Goal: Task Accomplishment & Management: Complete application form

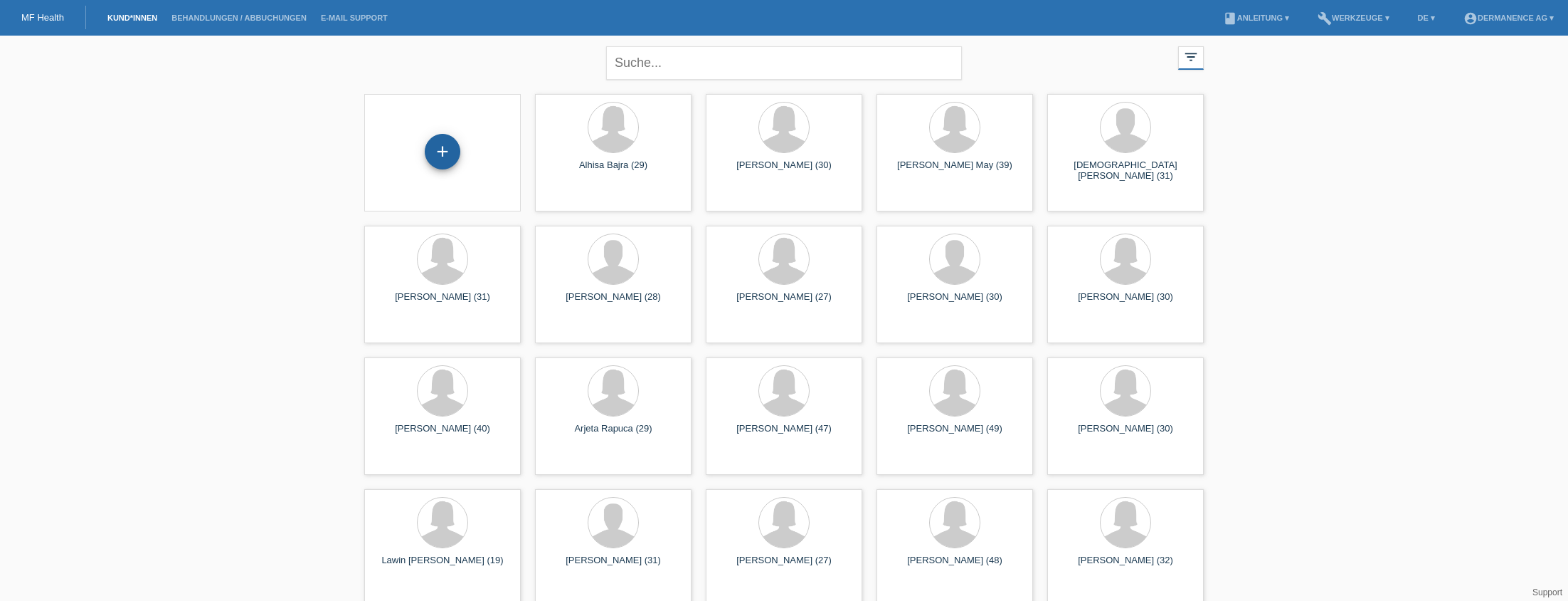
click at [436, 145] on div "+" at bounding box center [442, 152] width 35 height 35
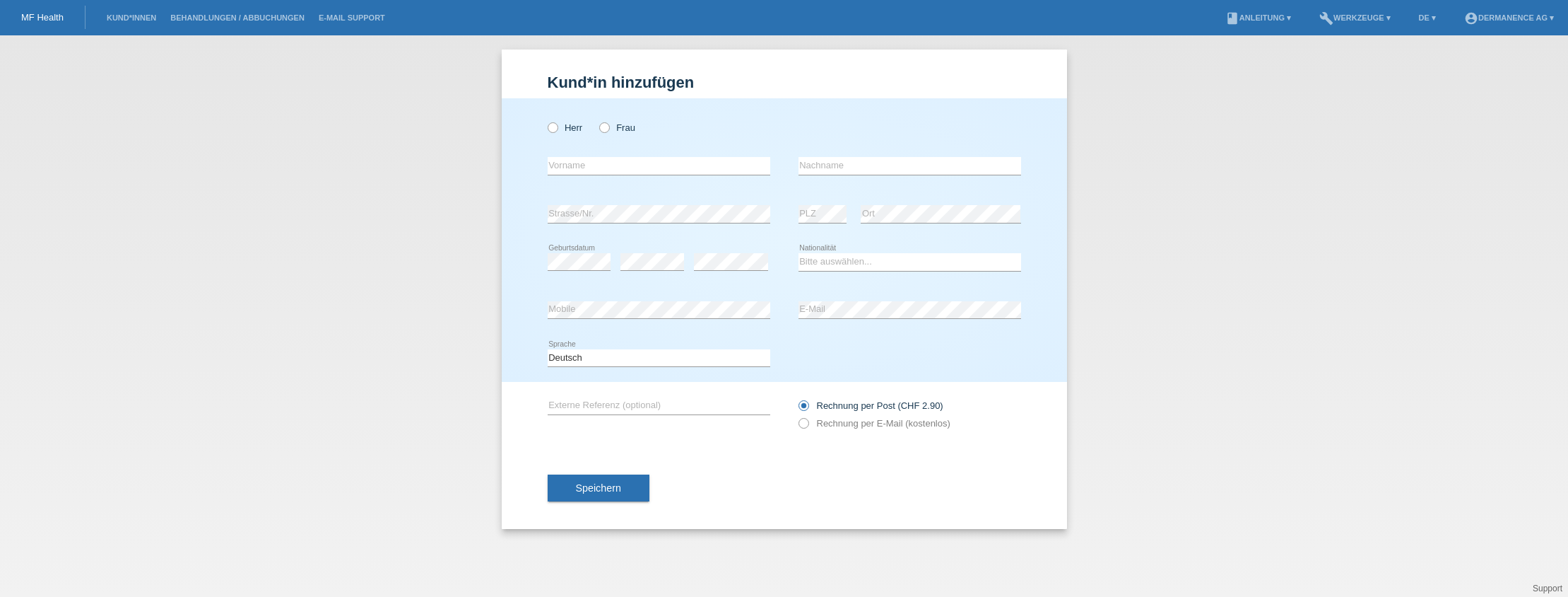
drag, startPoint x: 615, startPoint y: 128, endPoint x: 611, endPoint y: 160, distance: 32.2
click at [614, 126] on label "Frau" at bounding box center [617, 127] width 36 height 11
click at [608, 126] on input "Frau" at bounding box center [603, 126] width 9 height 9
radio input "true"
click at [607, 162] on input "text" at bounding box center [659, 165] width 222 height 18
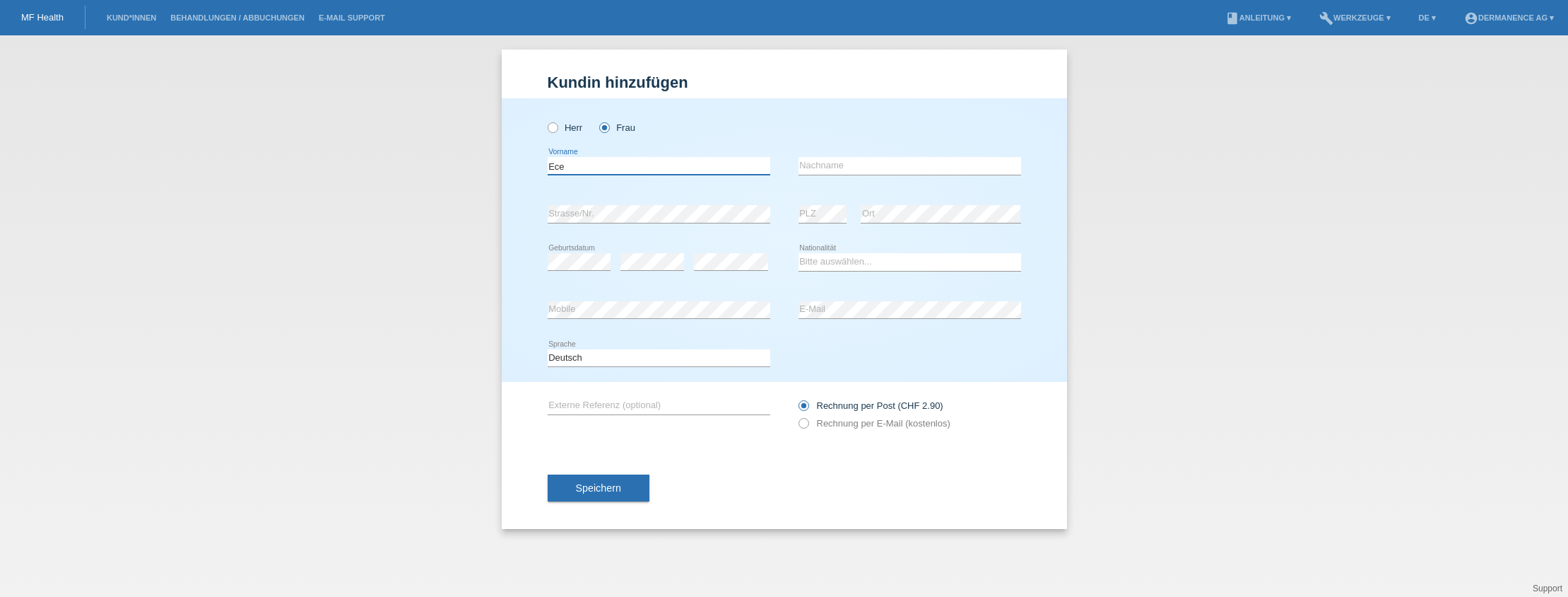
type input "Ece"
click at [960, 151] on div "error Nachname" at bounding box center [909, 165] width 222 height 48
click at [959, 155] on div "error Nachname" at bounding box center [909, 165] width 222 height 48
click at [957, 159] on input "text" at bounding box center [909, 165] width 222 height 18
type input "ilkhan"
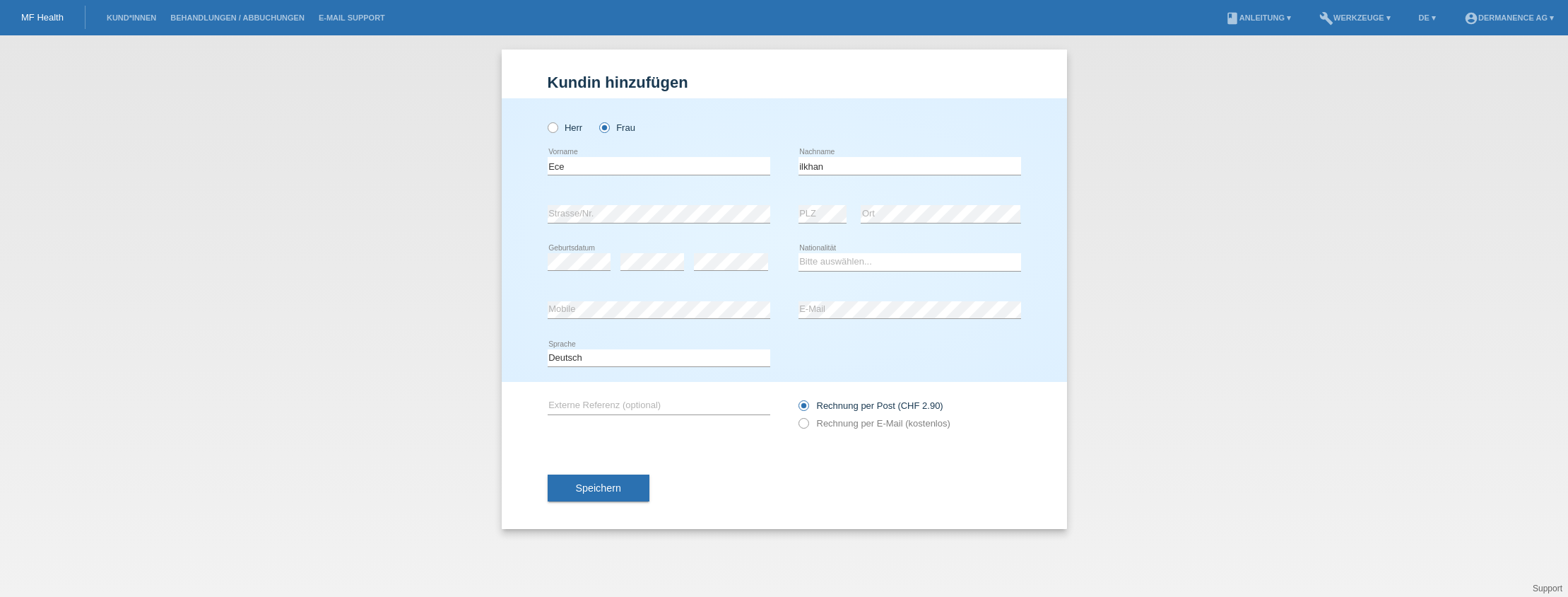
click at [713, 250] on div "error" at bounding box center [731, 262] width 74 height 48
click at [837, 267] on select "Bitte auswählen... Schweiz Deutschland Liechtenstein Österreich ------------ Af…" at bounding box center [909, 261] width 222 height 17
select select "CH"
click at [799, 253] on select "Bitte auswählen... Schweiz Deutschland Liechtenstein Österreich ------------ Af…" at bounding box center [909, 261] width 222 height 17
click at [592, 408] on input "text" at bounding box center [659, 405] width 222 height 18
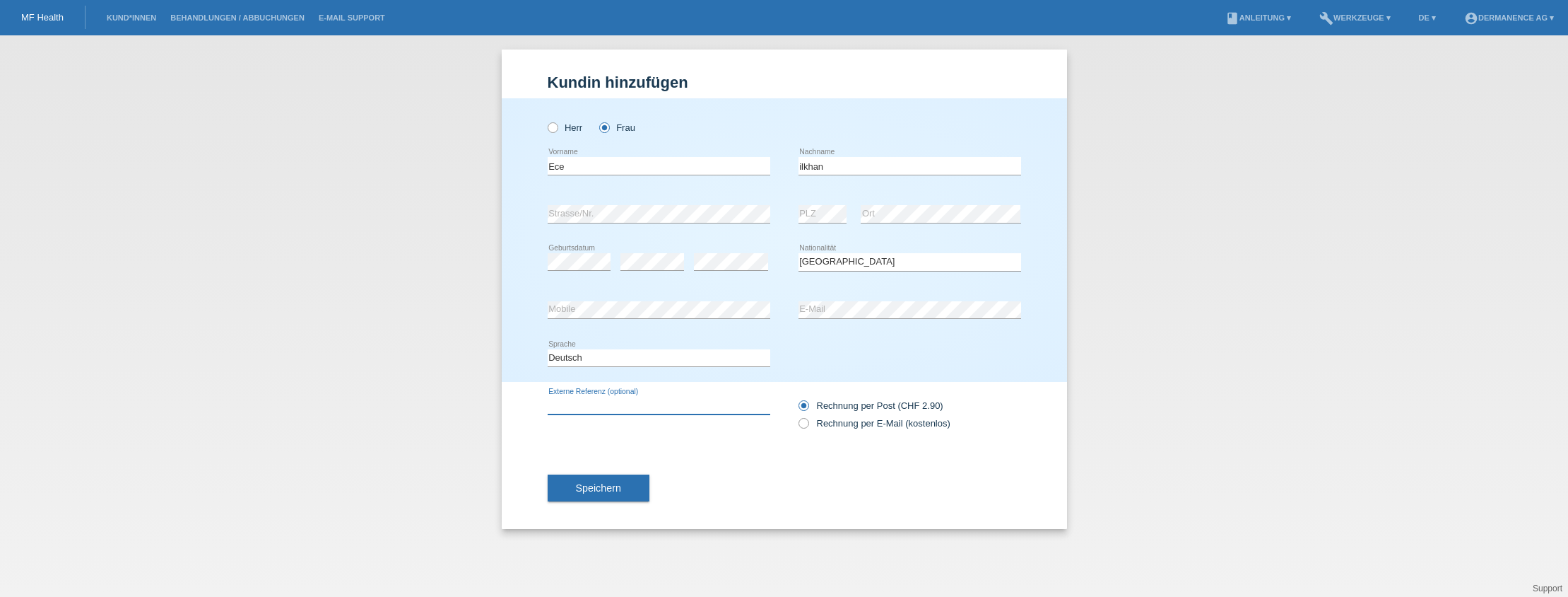
type input "tb"
click at [833, 424] on label "Rechnung per E-Mail (kostenlos)" at bounding box center [874, 423] width 152 height 11
click at [807, 424] on input "Rechnung per E-Mail (kostenlos)" at bounding box center [802, 427] width 9 height 18
radio input "true"
click at [615, 489] on span "Speichern" at bounding box center [598, 488] width 46 height 12
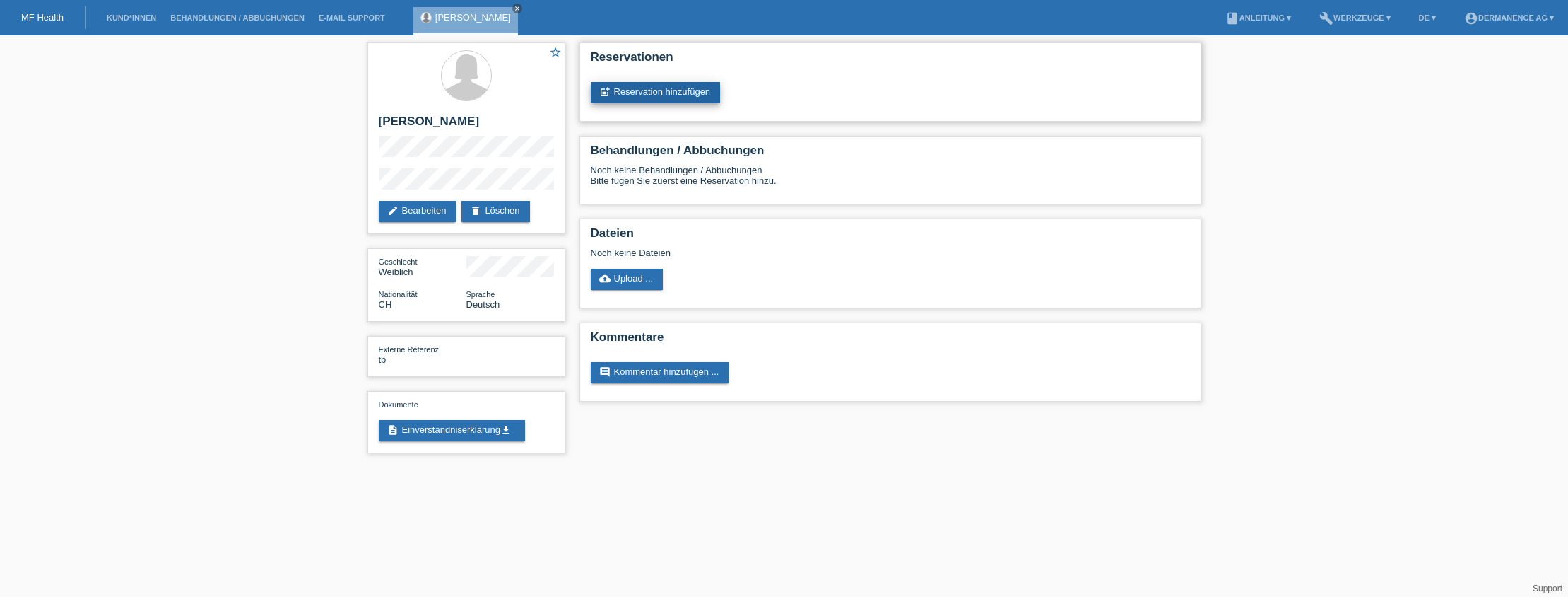
click at [642, 94] on link "post_add Reservation hinzufügen" at bounding box center [656, 92] width 130 height 21
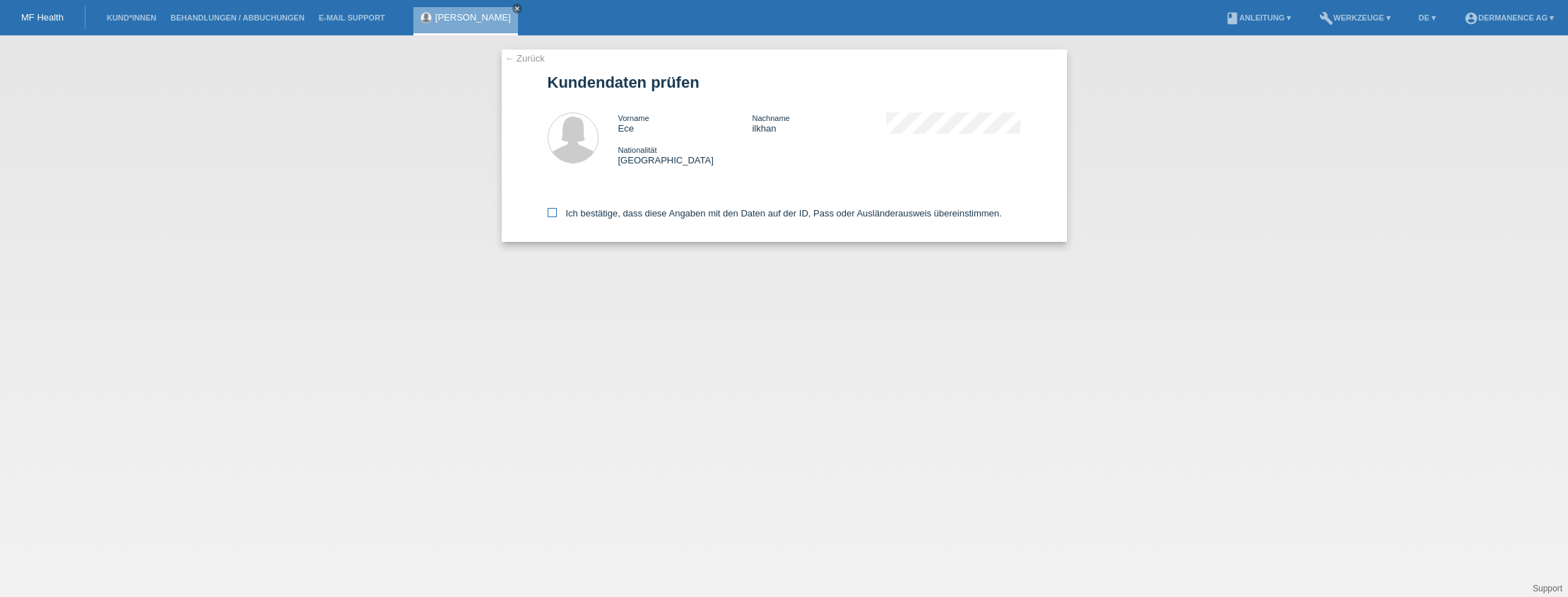
click at [561, 217] on label "Ich bestätige, dass diese Angaben mit den Daten auf der ID, Pass oder Ausländer…" at bounding box center [775, 213] width 455 height 11
click at [557, 217] on input "Ich bestätige, dass diese Angaben mit den Daten auf der ID, Pass oder Ausländer…" at bounding box center [552, 212] width 9 height 9
checkbox input "true"
click at [882, 333] on div "← Zurück Kundendaten prüfen Vorname Ece Nachname [PERSON_NAME] Nationalität [GE…" at bounding box center [784, 315] width 1568 height 561
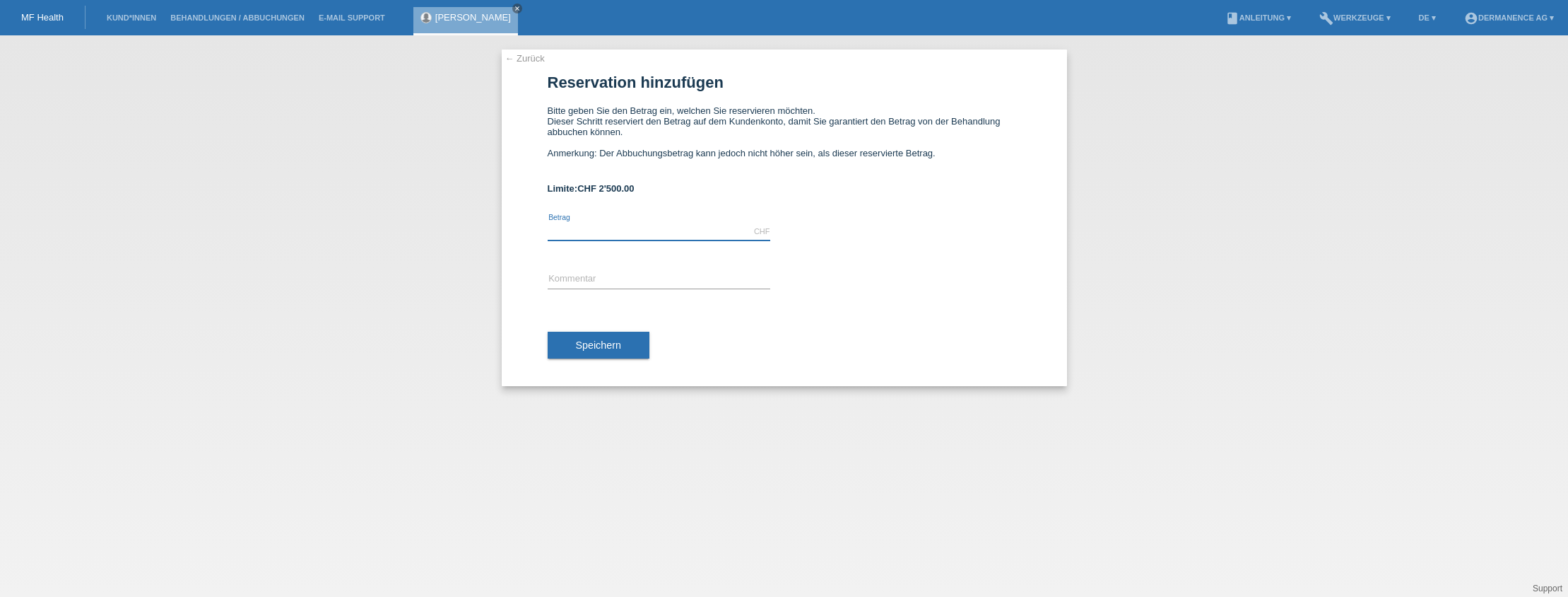
click at [631, 225] on input "text" at bounding box center [659, 231] width 222 height 18
click at [247, 263] on div "← Zurück Reservation hinzufügen Bitte geben Sie den Betrag ein, welchen Sie res…" at bounding box center [784, 315] width 1568 height 561
click at [574, 234] on input "text" at bounding box center [659, 231] width 222 height 18
click at [576, 227] on input "text" at bounding box center [659, 231] width 222 height 18
click at [614, 222] on div "CHF error Betrag" at bounding box center [659, 231] width 222 height 48
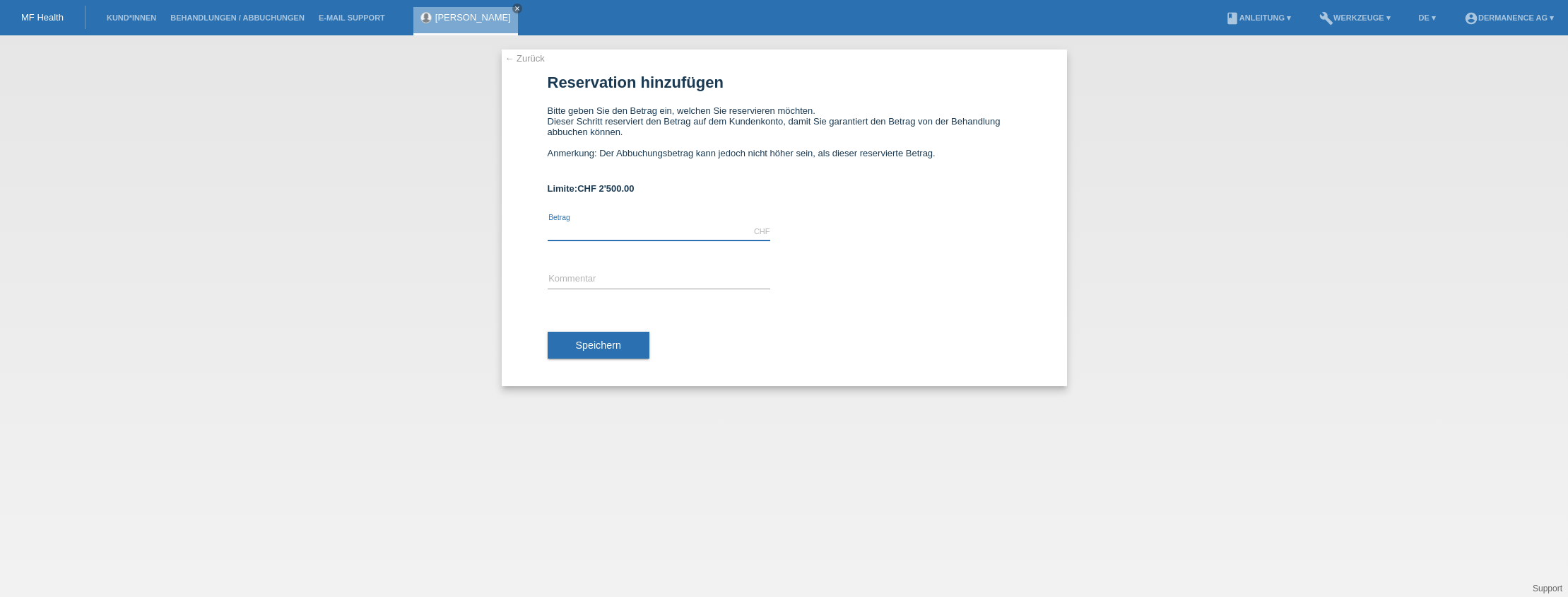
click at [603, 229] on input "text" at bounding box center [659, 231] width 222 height 18
click at [392, 327] on div "← Zurück Reservation hinzufügen Bitte geben Sie den Betrag ein, welchen Sie res…" at bounding box center [784, 315] width 1568 height 561
click at [566, 228] on input "text" at bounding box center [659, 231] width 222 height 18
type input "250.00"
click at [633, 267] on div "error Kommentar" at bounding box center [659, 279] width 222 height 48
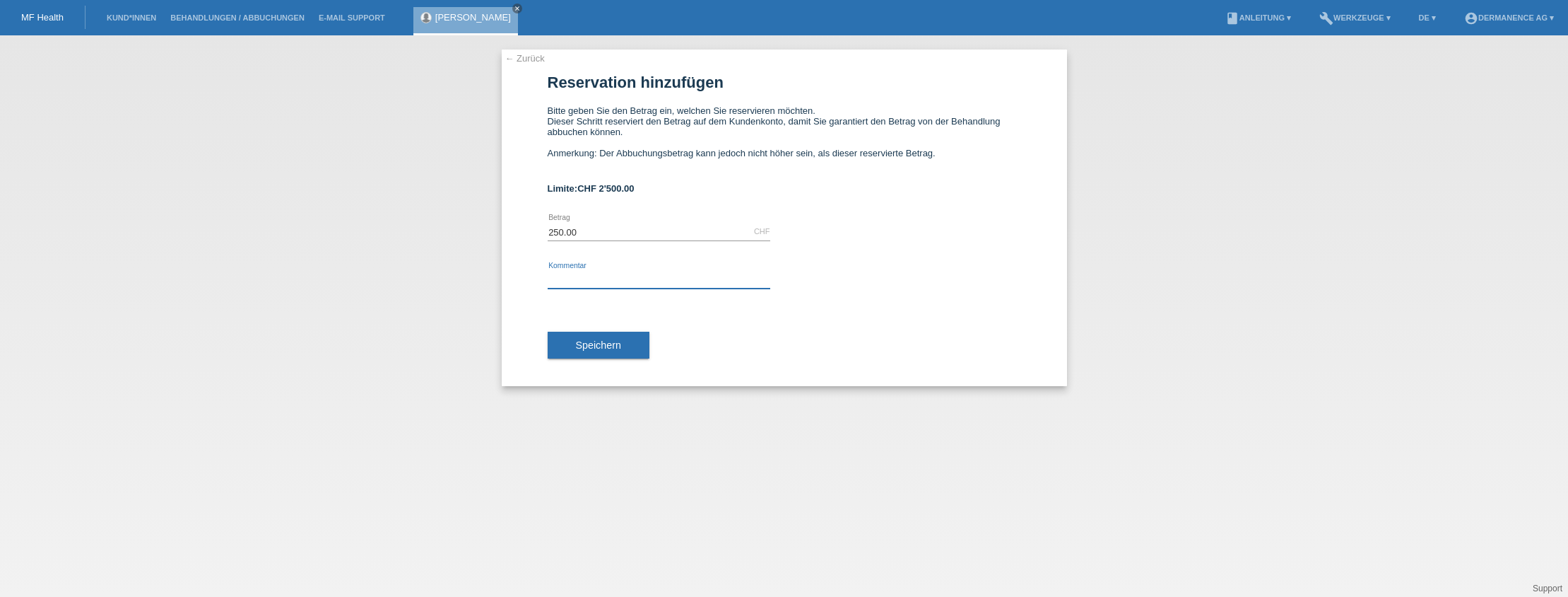
click at [633, 277] on input "text" at bounding box center [659, 280] width 222 height 18
type input "F"
type input "K"
type input "Laser Fractional"
click at [591, 343] on span "Speichern" at bounding box center [598, 345] width 46 height 12
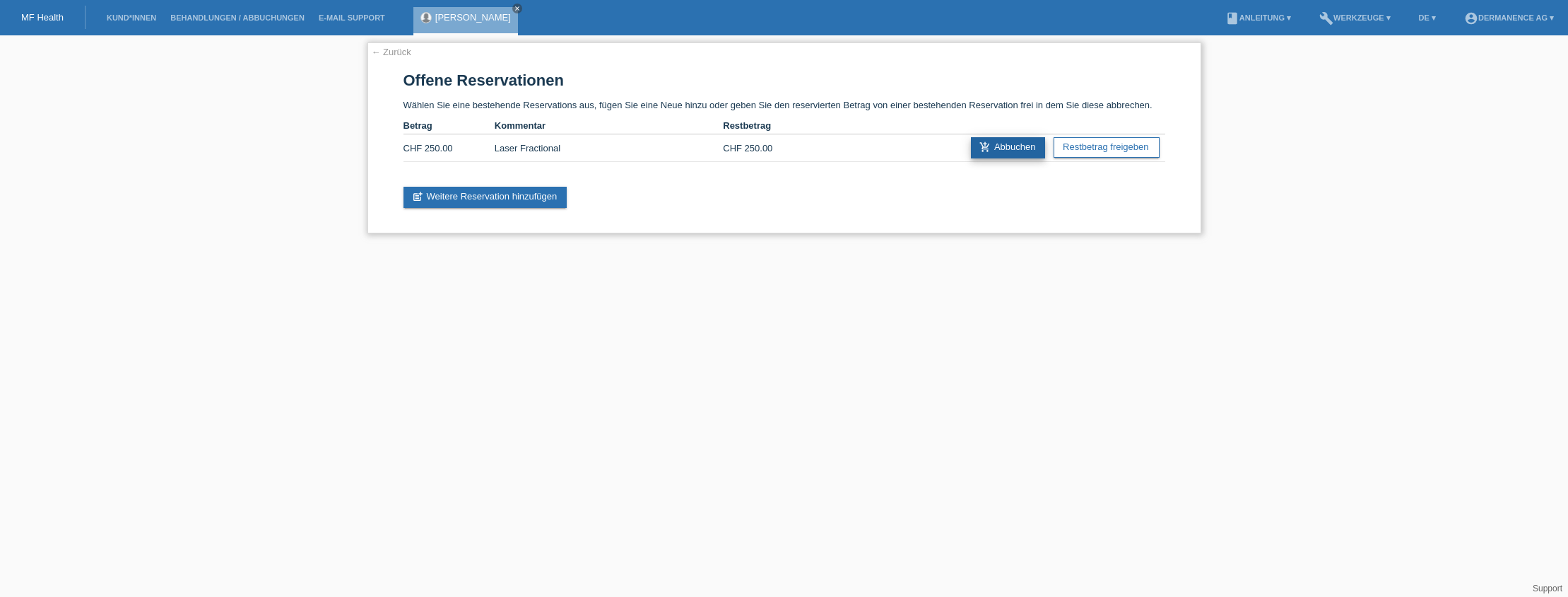
click at [1014, 150] on link "add_shopping_cart Abbuchen" at bounding box center [1007, 148] width 75 height 21
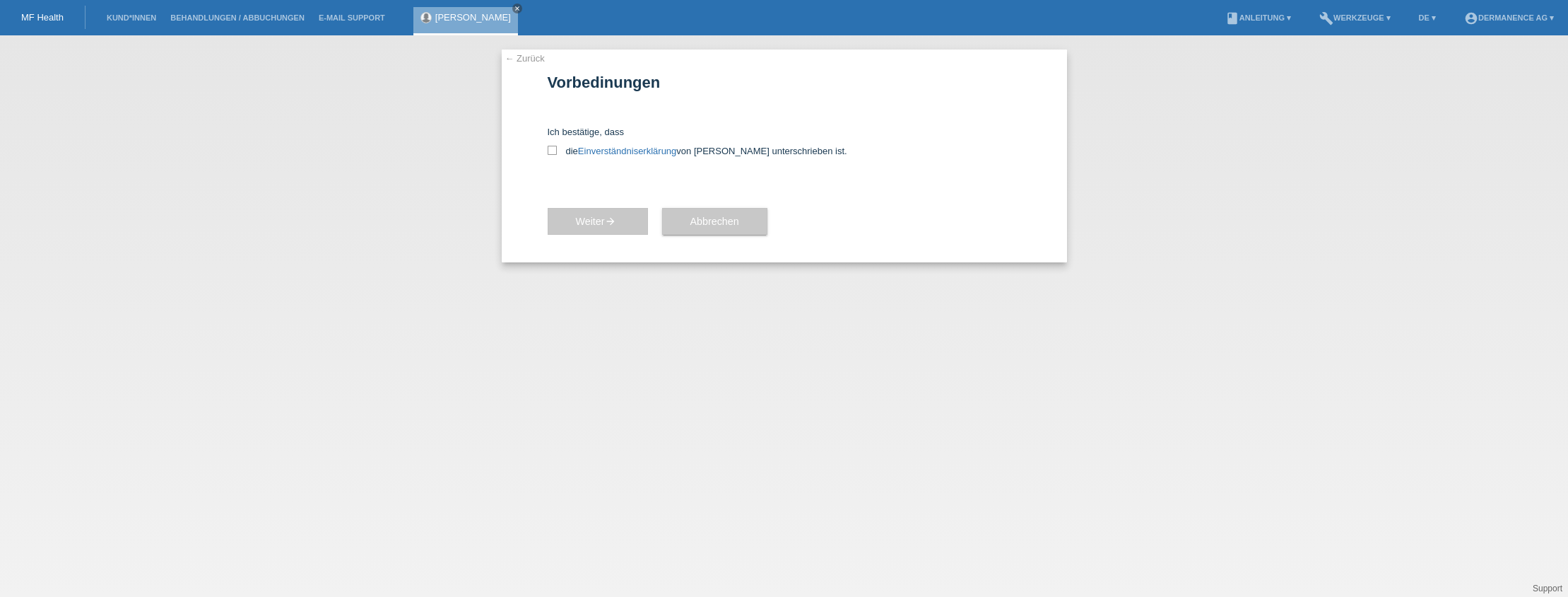
click at [511, 61] on link "← Zurück" at bounding box center [525, 58] width 40 height 11
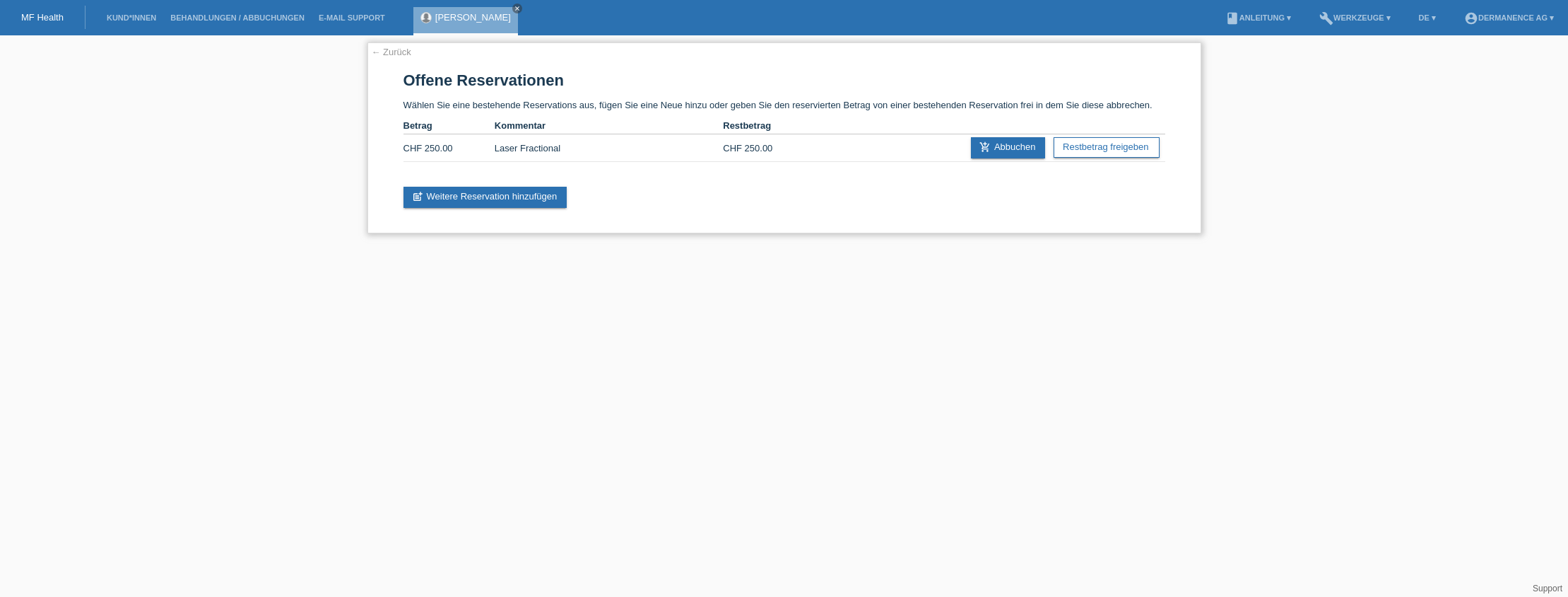
click at [393, 54] on link "← Zurück" at bounding box center [392, 52] width 40 height 11
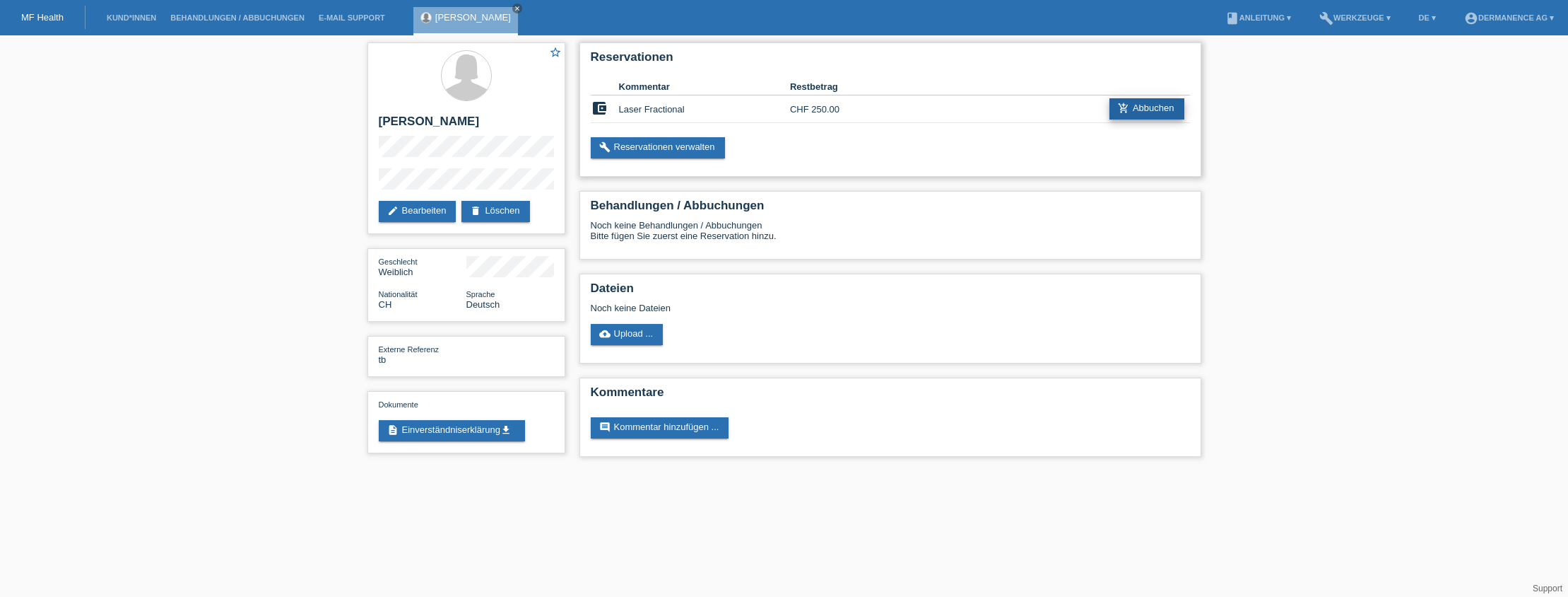
click at [1137, 106] on link "add_shopping_cart Abbuchen" at bounding box center [1146, 109] width 75 height 21
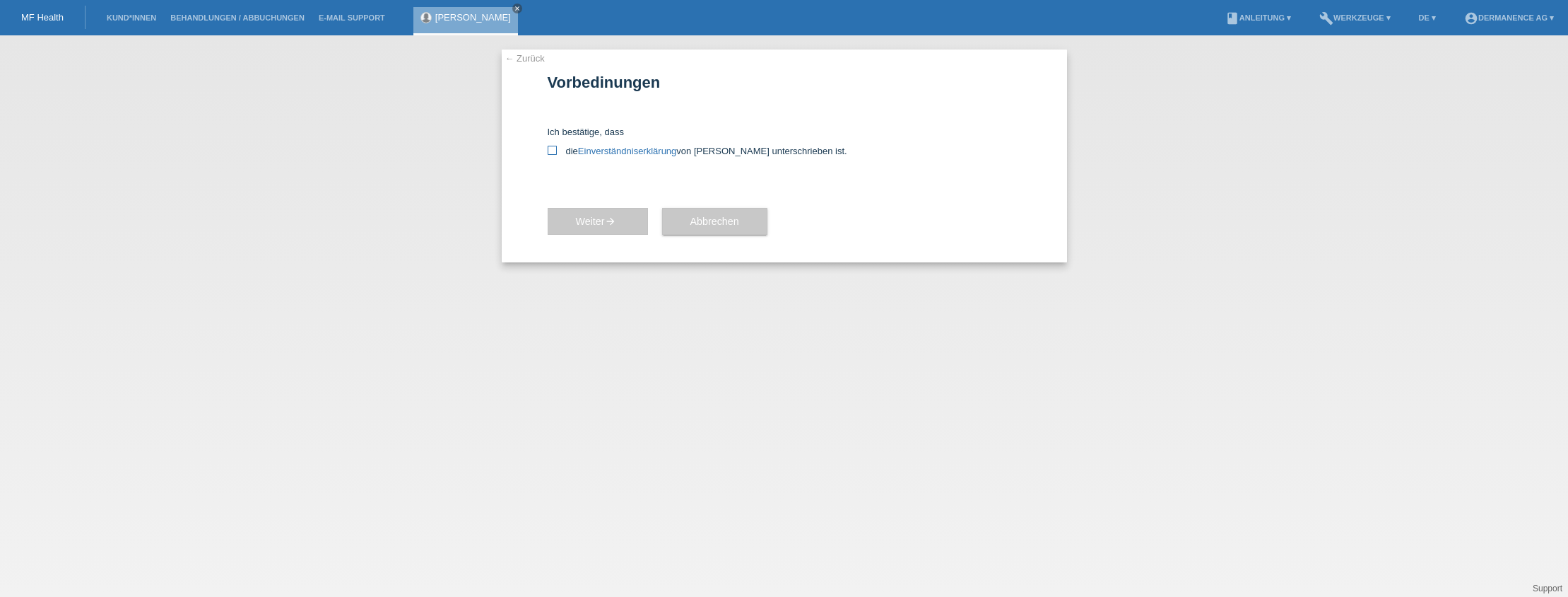
click at [570, 152] on label "die Einverständniserklärung von der Kundin unterschrieben ist." at bounding box center [784, 151] width 473 height 11
click at [557, 152] on input "die Einverständniserklärung von der Kundin unterschrieben ist." at bounding box center [552, 150] width 9 height 9
checkbox input "true"
click at [616, 228] on button "Weiter arrow_forward" at bounding box center [597, 222] width 100 height 27
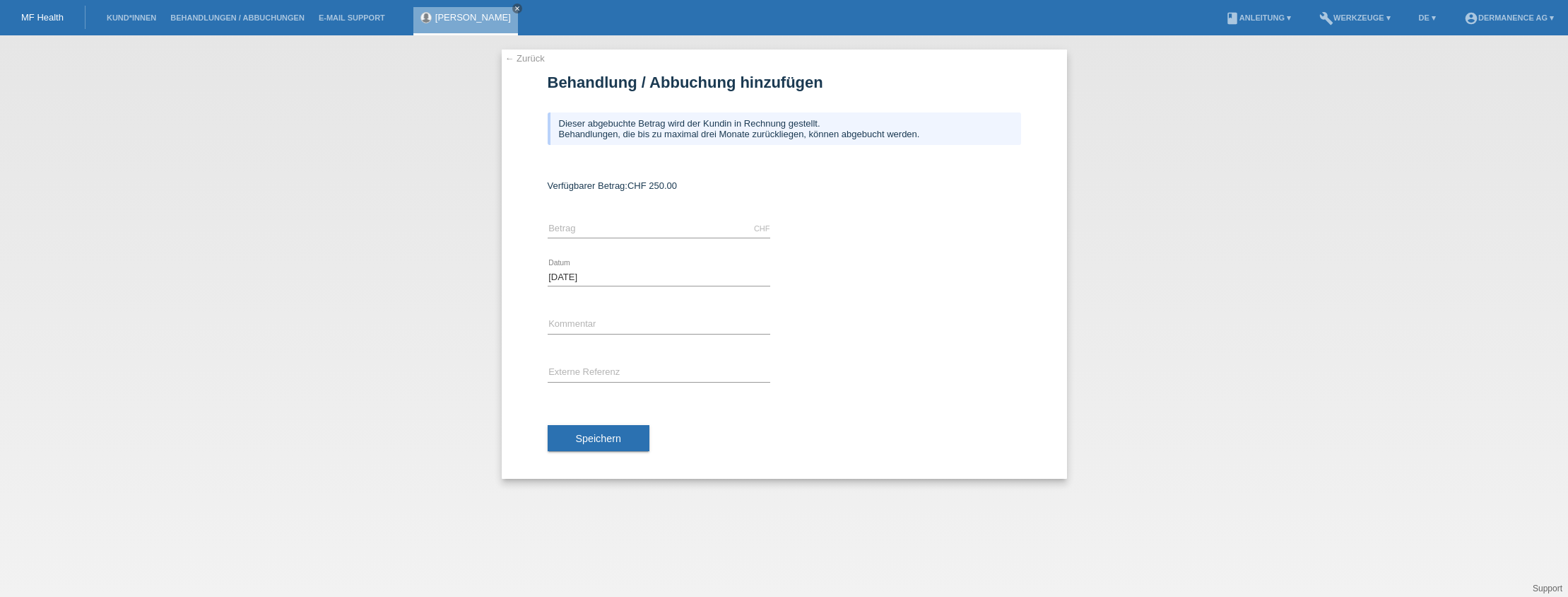
click at [501, 54] on div "← Zurück Behandlung / Abbuchung hinzufügen Dieser abgebuchte Betrag wird der Ku…" at bounding box center [784, 315] width 1568 height 561
click at [507, 58] on link "← Zurück" at bounding box center [525, 58] width 40 height 11
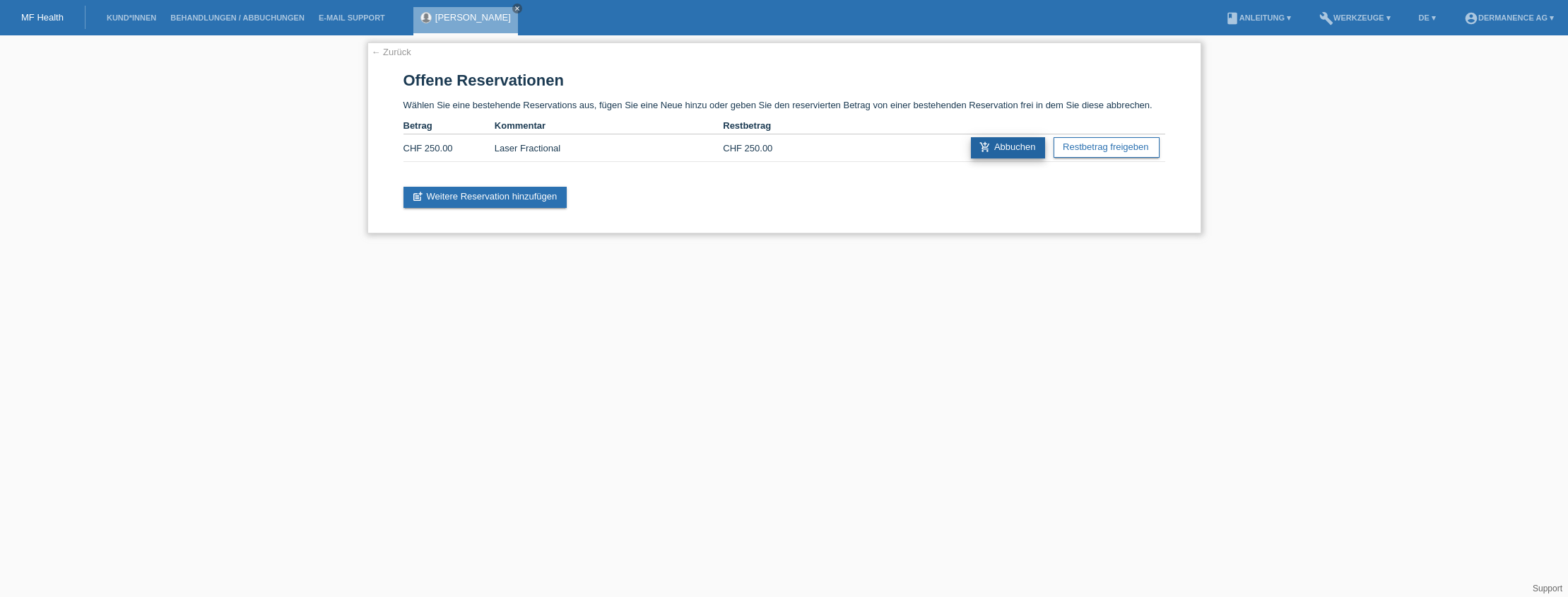
click at [980, 149] on icon "add_shopping_cart" at bounding box center [985, 147] width 12 height 12
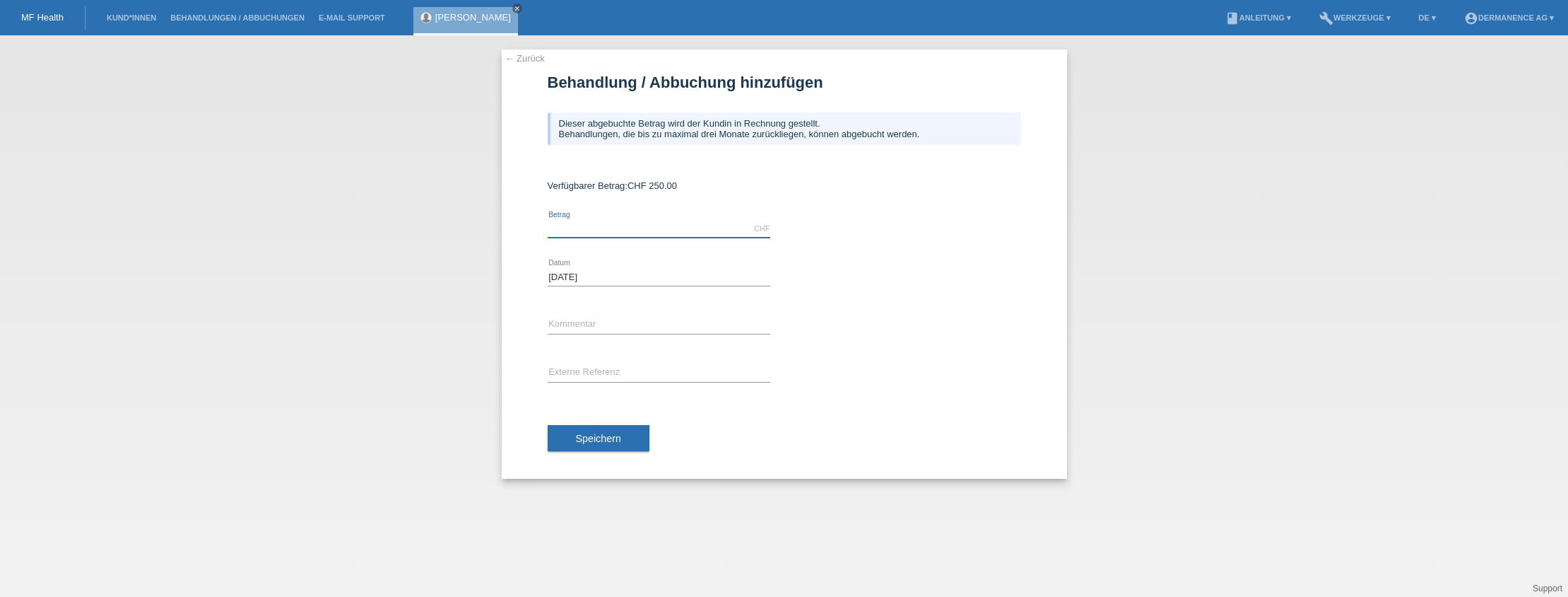
click at [576, 229] on input "text" at bounding box center [659, 228] width 222 height 18
type input "250.00"
click at [581, 318] on input "text" at bounding box center [659, 325] width 222 height 18
type input "F"
type input "Laser Fractional"
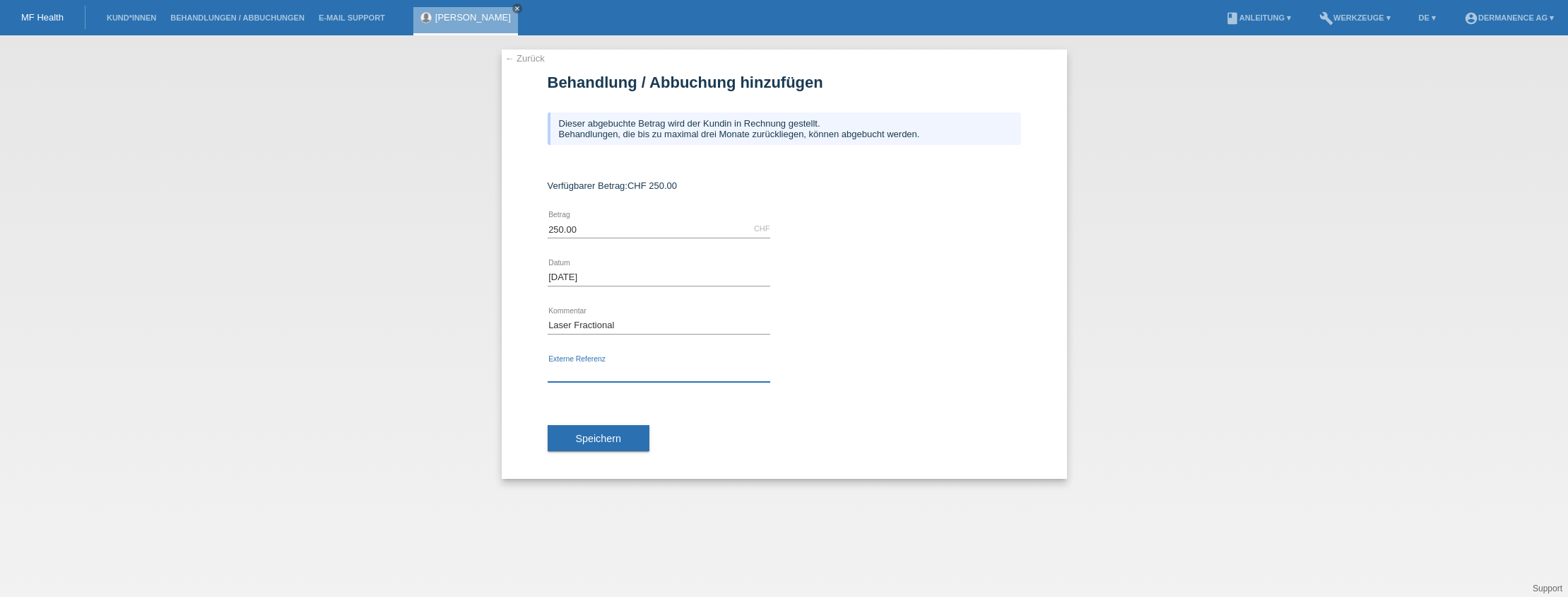
click at [685, 380] on input "text" at bounding box center [659, 373] width 222 height 18
type input "tb"
drag, startPoint x: 604, startPoint y: 431, endPoint x: 590, endPoint y: 435, distance: 14.6
click at [604, 431] on button "Speichern" at bounding box center [598, 439] width 102 height 27
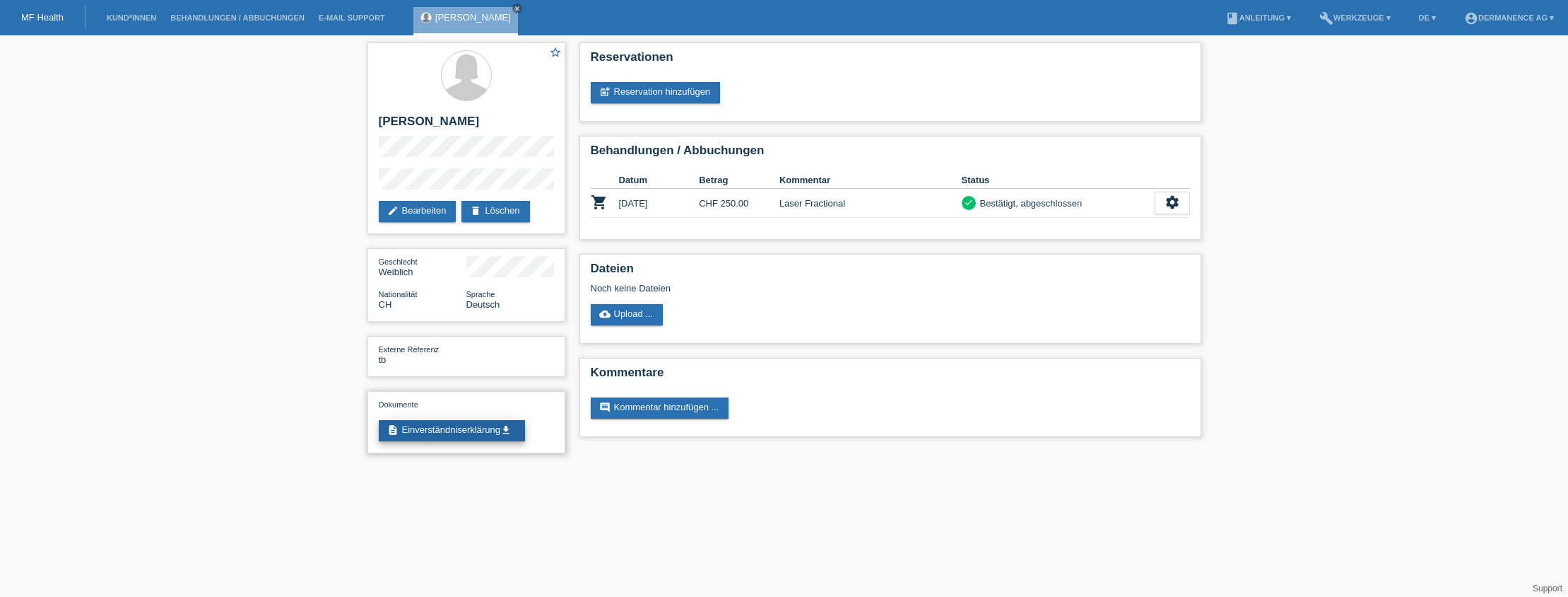
click at [462, 434] on link "description Einverständniserklärung get_app" at bounding box center [452, 431] width 147 height 21
drag, startPoint x: 597, startPoint y: 202, endPoint x: 618, endPoint y: 203, distance: 21.0
click at [597, 202] on icon "shopping_cart" at bounding box center [598, 201] width 17 height 17
click at [1163, 208] on div "settings" at bounding box center [1172, 202] width 35 height 22
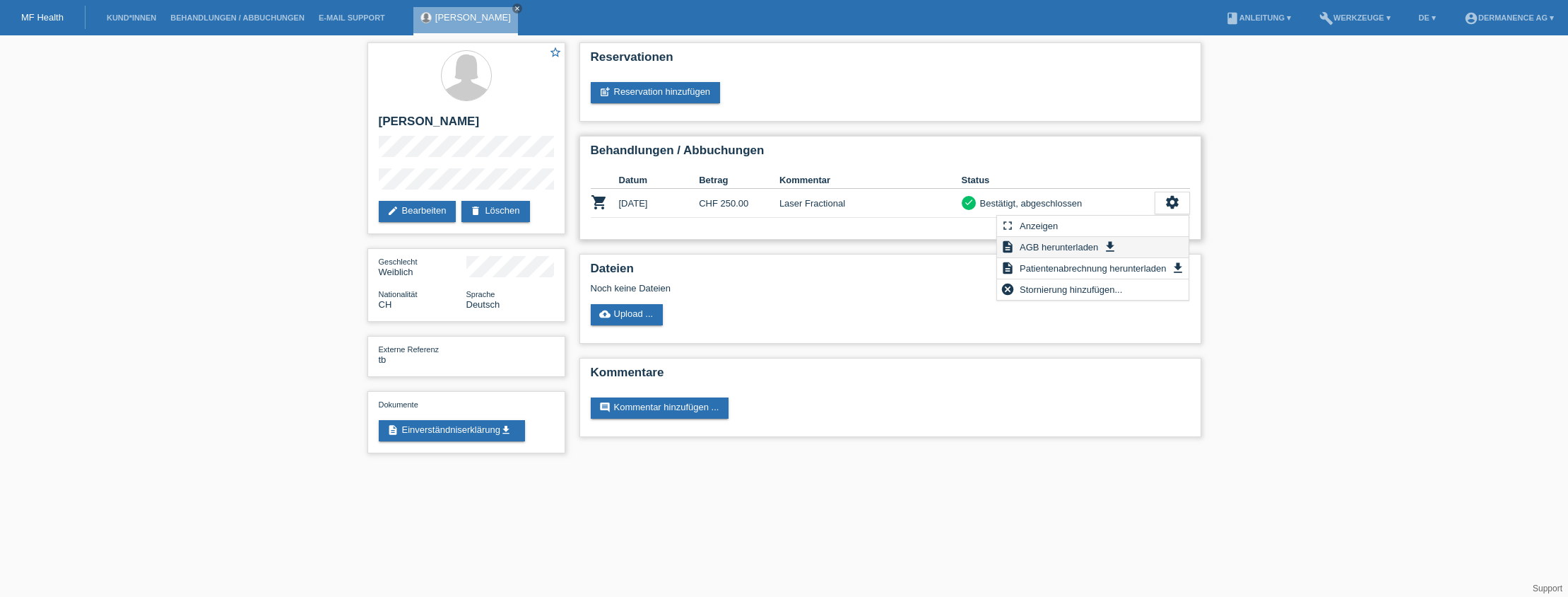
click at [1097, 247] on span "AGB herunterladen" at bounding box center [1058, 246] width 83 height 17
click at [1183, 201] on div "settings" at bounding box center [1172, 202] width 35 height 22
click at [1147, 271] on span "Patientenabrechnung herunterladen" at bounding box center [1092, 267] width 151 height 17
click at [1184, 203] on div "settings" at bounding box center [1172, 202] width 35 height 22
click at [1053, 224] on span "Anzeigen" at bounding box center [1039, 225] width 43 height 17
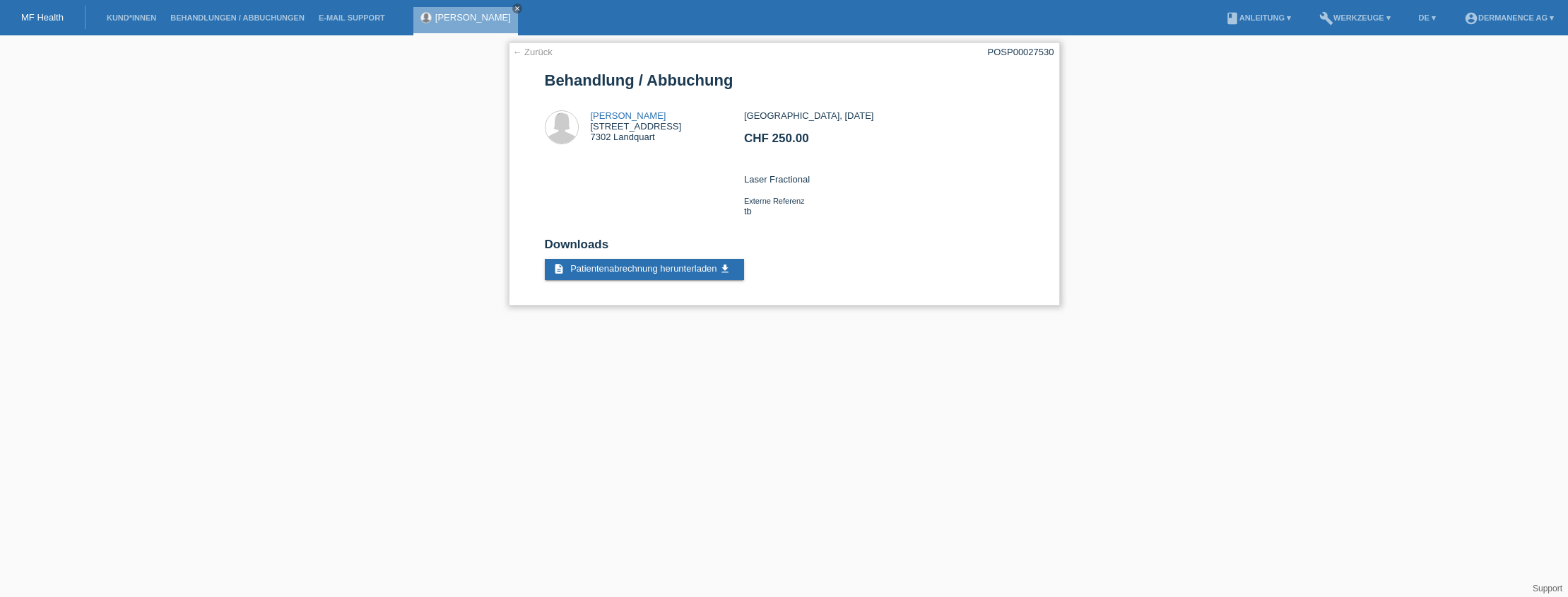
click at [517, 44] on div "← Zurück POSP00027530 Behandlung / Abbuchung Ece ilkhan Rheinstrasse 38 7302 La…" at bounding box center [784, 174] width 551 height 263
drag, startPoint x: 519, startPoint y: 47, endPoint x: 525, endPoint y: 51, distance: 7.2
click at [519, 47] on link "← Zurück" at bounding box center [532, 52] width 40 height 11
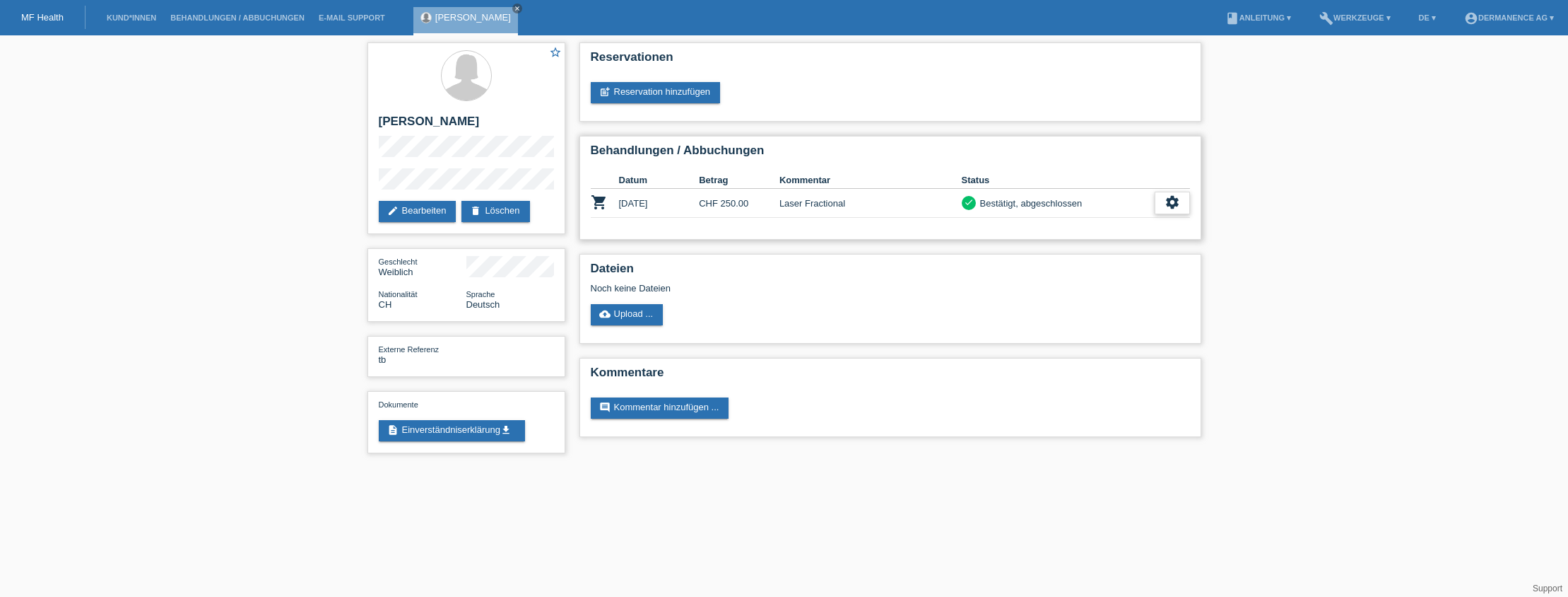
click at [1186, 203] on div "settings" at bounding box center [1172, 202] width 35 height 22
click at [1117, 290] on span "Stornierung hinzufügen..." at bounding box center [1071, 289] width 107 height 17
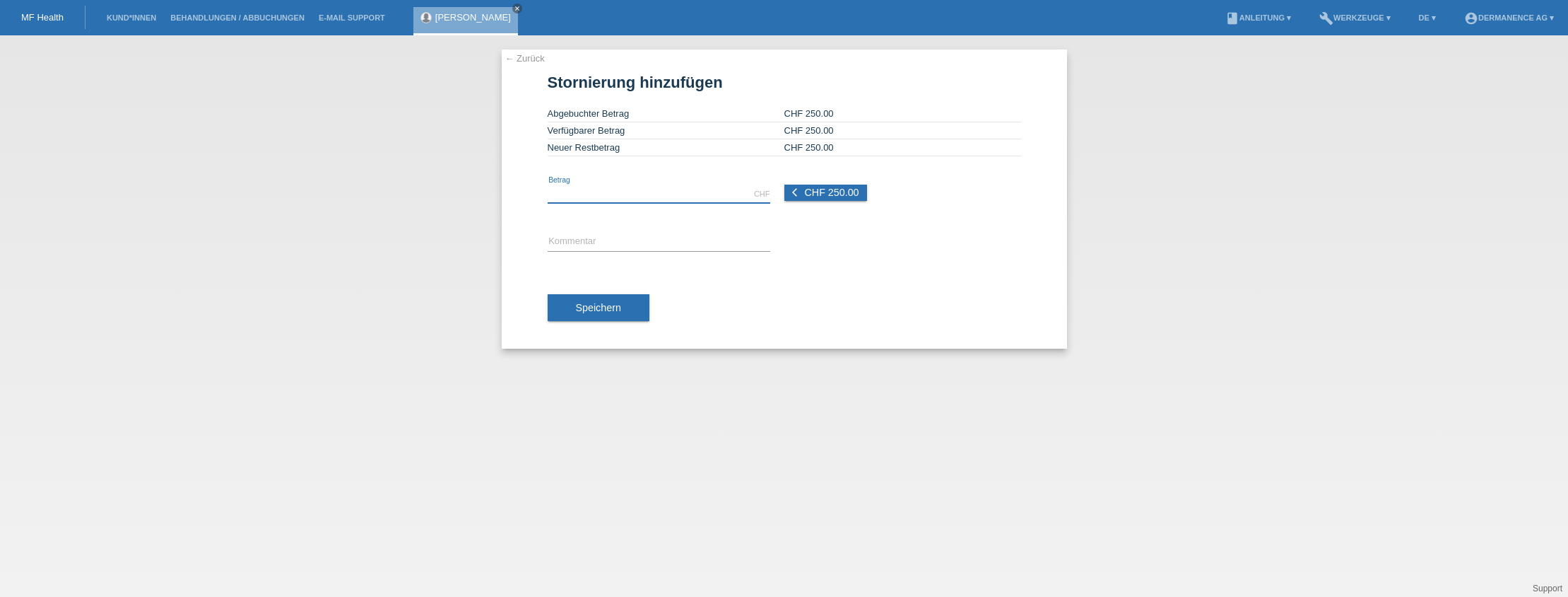
click at [649, 192] on input "text" at bounding box center [659, 194] width 222 height 18
type input "250.00"
click at [636, 242] on input "text" at bounding box center [659, 242] width 222 height 18
click at [599, 307] on span "Speichern" at bounding box center [598, 308] width 46 height 12
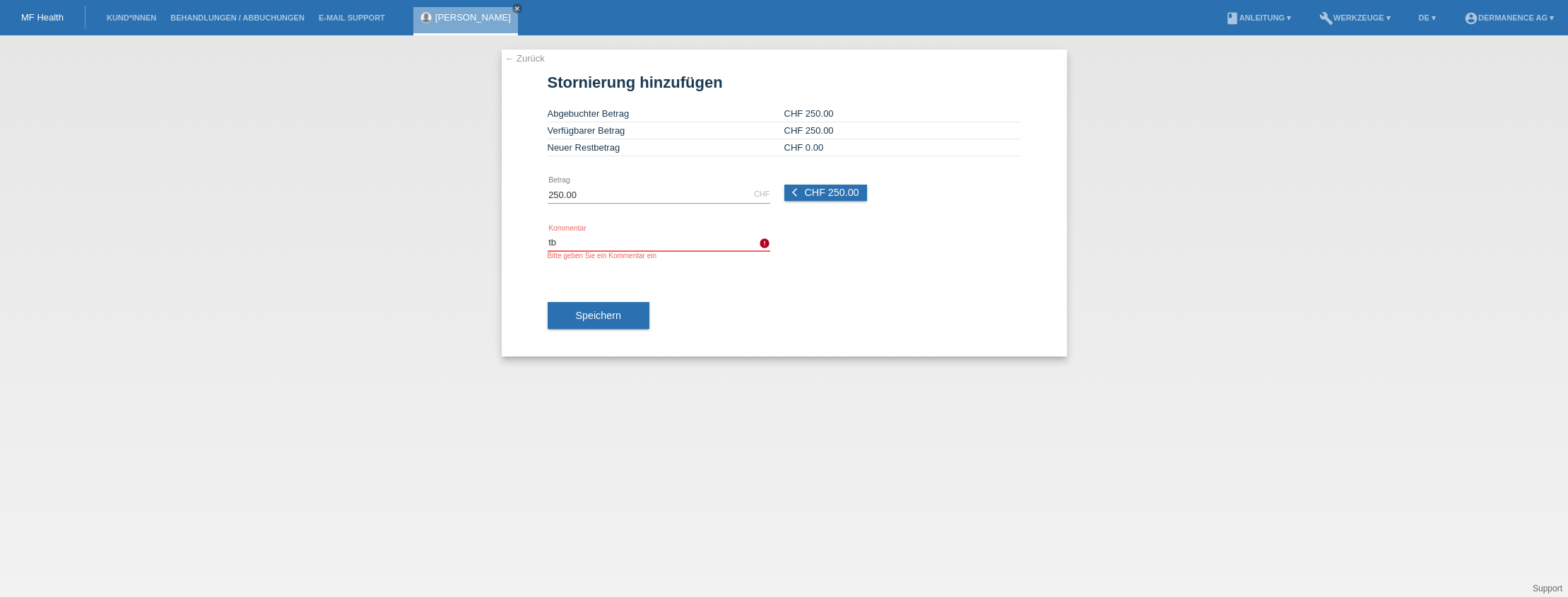
click at [619, 245] on input "tb" at bounding box center [659, 242] width 222 height 18
drag, startPoint x: 643, startPoint y: 243, endPoint x: 519, endPoint y: 237, distance: 124.1
click at [513, 236] on div "← Zurück Stornierung hinzufügen Abgebuchter Betrag CHF 250.00 Verfügbarer Betra…" at bounding box center [784, 203] width 565 height 307
type input "Falsch"
click at [618, 310] on span "Speichern" at bounding box center [598, 316] width 46 height 12
